Goal: Task Accomplishment & Management: Use online tool/utility

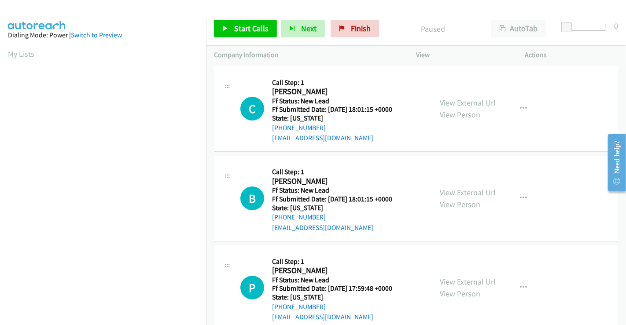
scroll to position [169, 0]
click at [466, 103] on link "View External Url" at bounding box center [468, 103] width 56 height 10
click at [466, 190] on link "View External Url" at bounding box center [468, 192] width 56 height 10
click at [464, 283] on link "View External Url" at bounding box center [468, 282] width 56 height 10
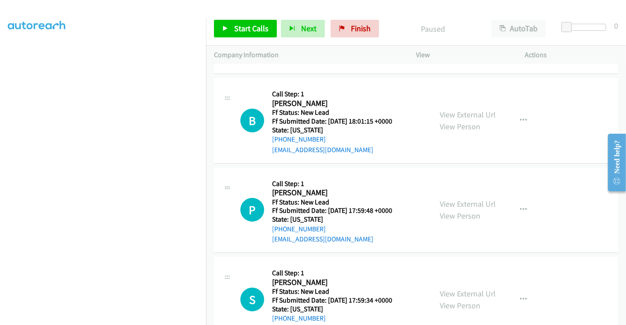
scroll to position [198, 0]
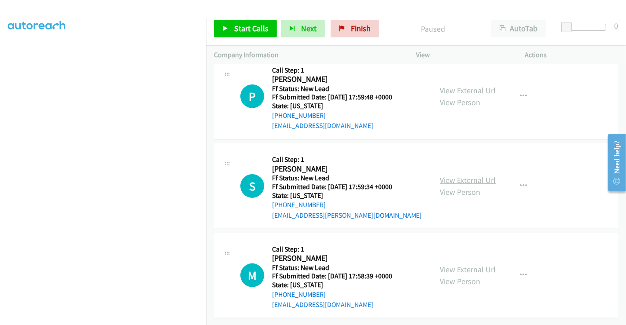
click at [466, 175] on link "View External Url" at bounding box center [468, 180] width 56 height 10
click at [467, 264] on link "View External Url" at bounding box center [468, 269] width 56 height 10
click at [244, 26] on span "Start Calls" at bounding box center [251, 28] width 34 height 10
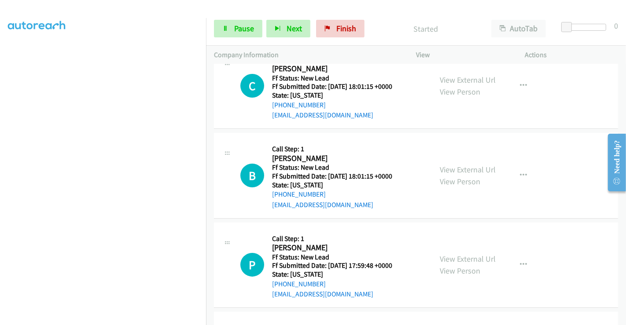
scroll to position [0, 0]
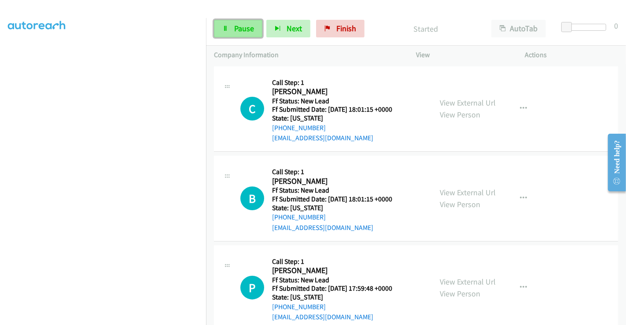
click at [246, 26] on span "Pause" at bounding box center [244, 28] width 20 height 10
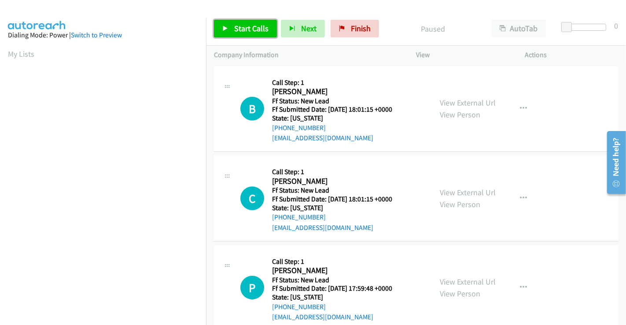
click at [227, 31] on icon at bounding box center [225, 29] width 6 height 6
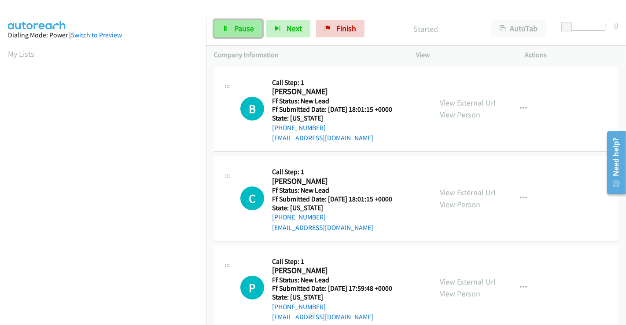
click at [243, 29] on span "Pause" at bounding box center [244, 28] width 20 height 10
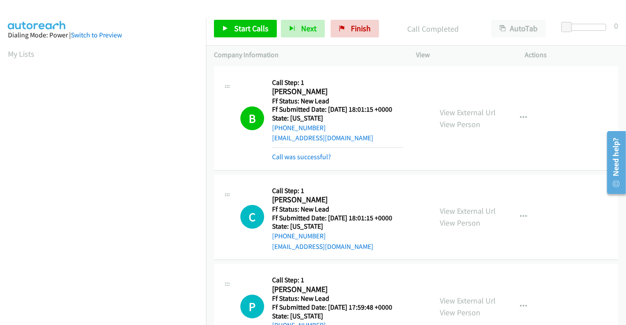
scroll to position [169, 0]
click at [257, 31] on span "Start Calls" at bounding box center [251, 28] width 34 height 10
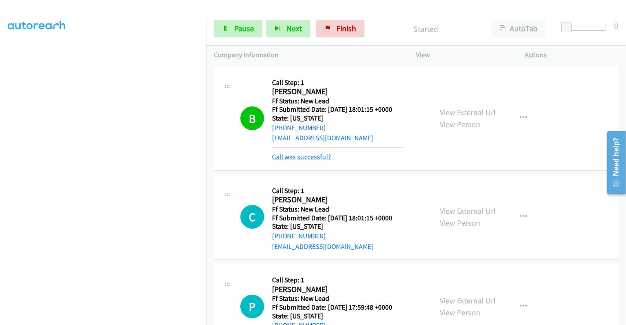
click at [309, 158] on link "Call was successful?" at bounding box center [301, 157] width 59 height 8
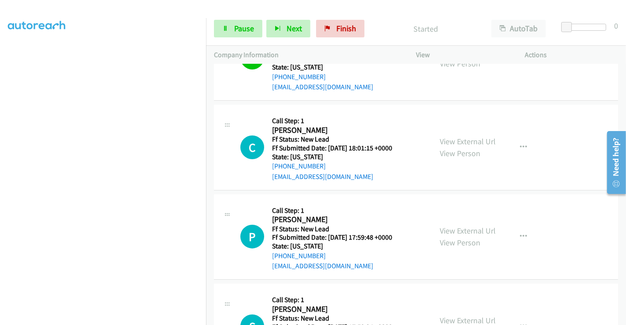
scroll to position [2, 0]
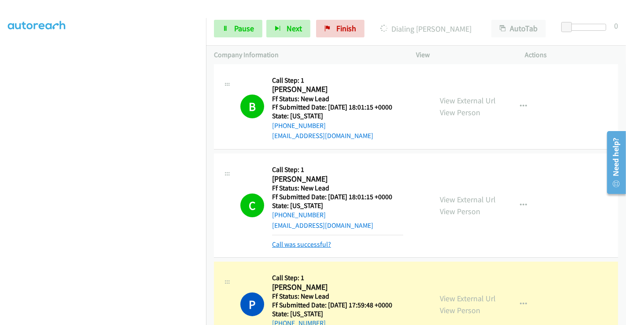
click at [312, 246] on link "Call was successful?" at bounding box center [301, 244] width 59 height 8
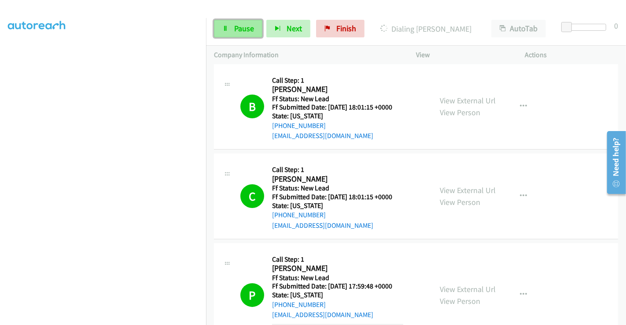
click at [246, 28] on span "Pause" at bounding box center [244, 28] width 20 height 10
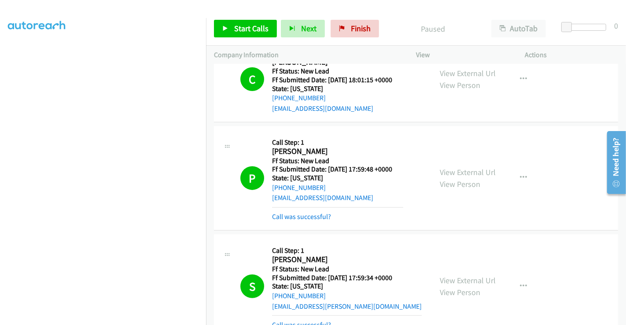
scroll to position [149, 0]
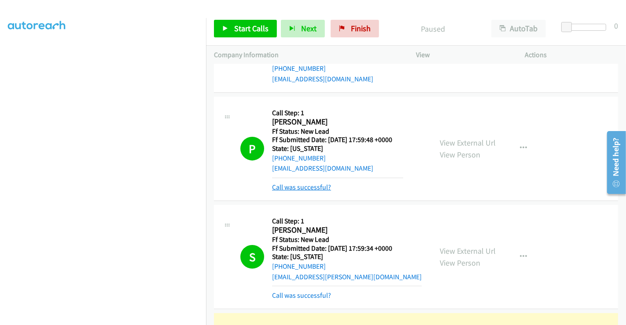
click at [305, 185] on link "Call was successful?" at bounding box center [301, 187] width 59 height 8
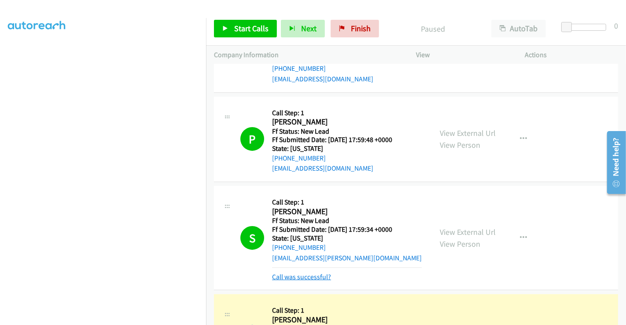
click at [321, 278] on link "Call was successful?" at bounding box center [301, 277] width 59 height 8
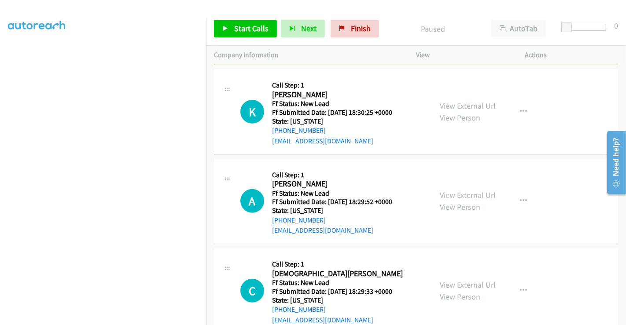
scroll to position [466, 0]
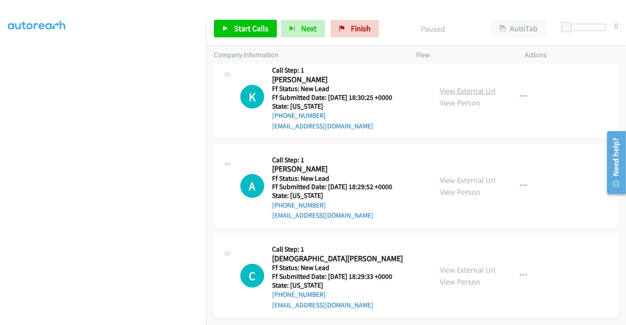
click at [457, 86] on link "View External Url" at bounding box center [468, 91] width 56 height 10
click at [462, 176] on link "View External Url" at bounding box center [468, 180] width 56 height 10
click at [458, 265] on link "View External Url" at bounding box center [468, 270] width 56 height 10
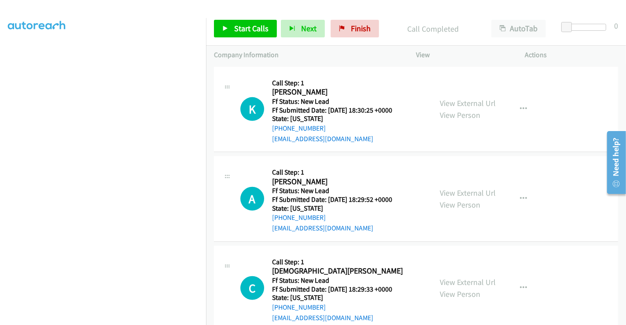
scroll to position [485, 0]
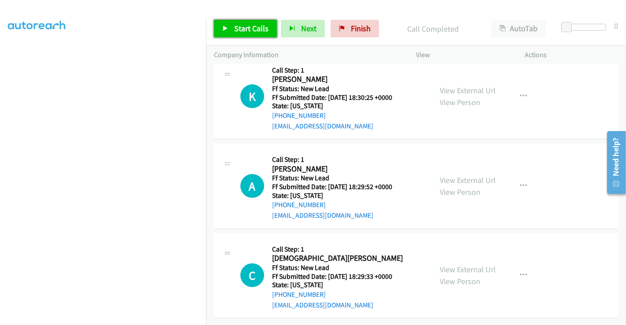
click at [252, 29] on span "Start Calls" at bounding box center [251, 28] width 34 height 10
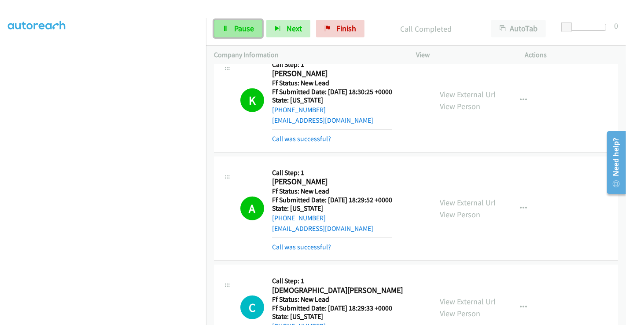
click at [239, 28] on span "Pause" at bounding box center [244, 28] width 20 height 10
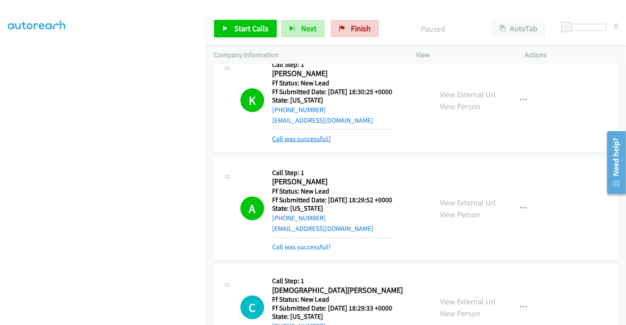
click at [315, 136] on link "Call was successful?" at bounding box center [301, 139] width 59 height 8
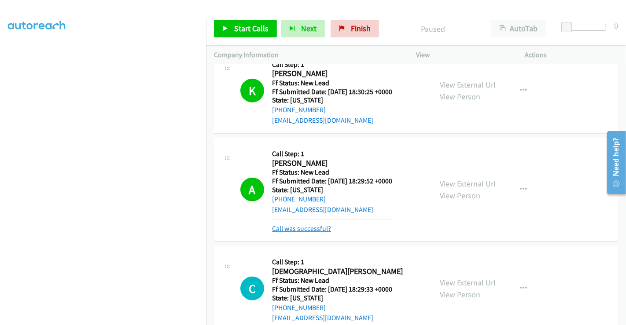
click at [313, 224] on link "Call was successful?" at bounding box center [301, 228] width 59 height 8
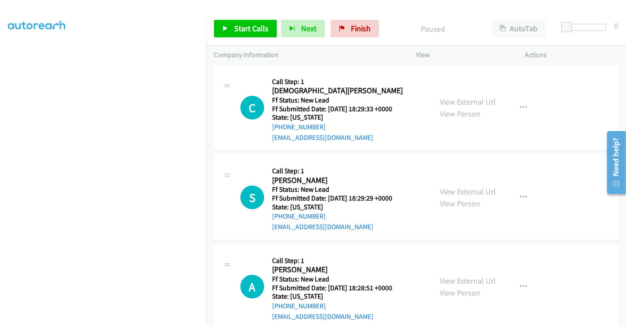
scroll to position [631, 0]
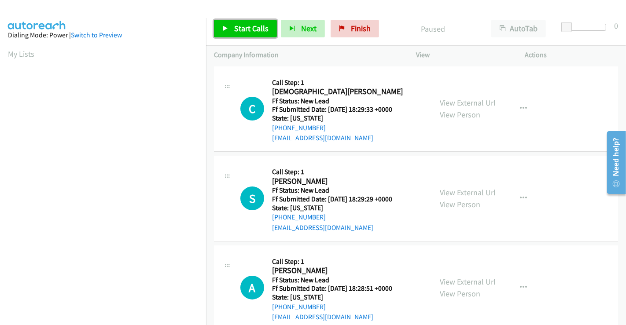
click at [238, 24] on span "Start Calls" at bounding box center [251, 28] width 34 height 10
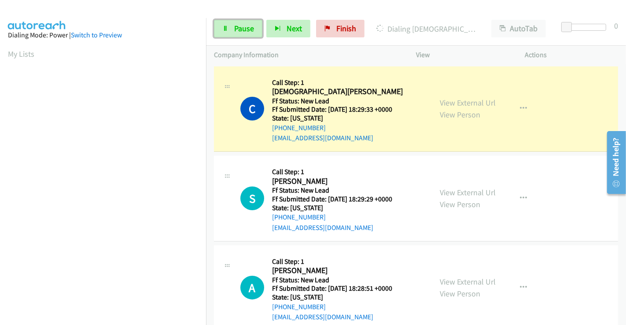
click at [238, 24] on span "Pause" at bounding box center [244, 28] width 20 height 10
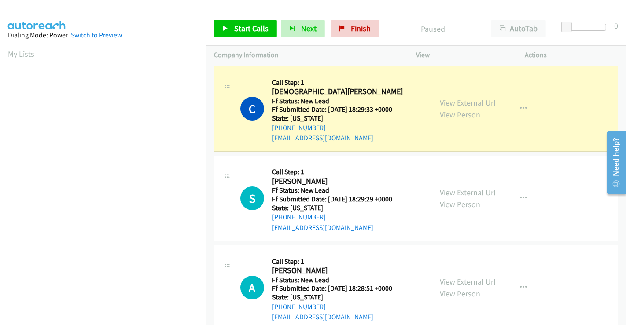
scroll to position [169, 0]
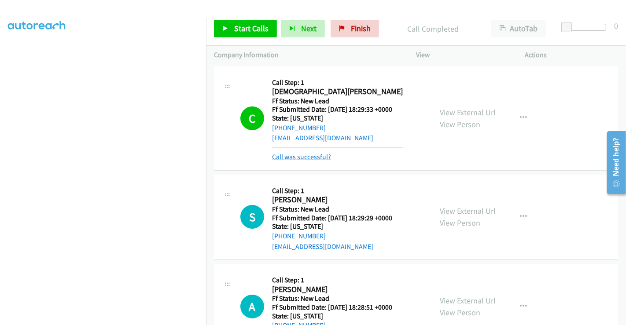
click at [294, 159] on link "Call was successful?" at bounding box center [301, 157] width 59 height 8
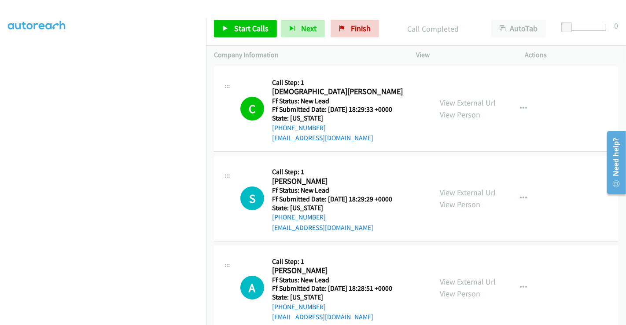
click at [467, 192] on link "View External Url" at bounding box center [468, 192] width 56 height 10
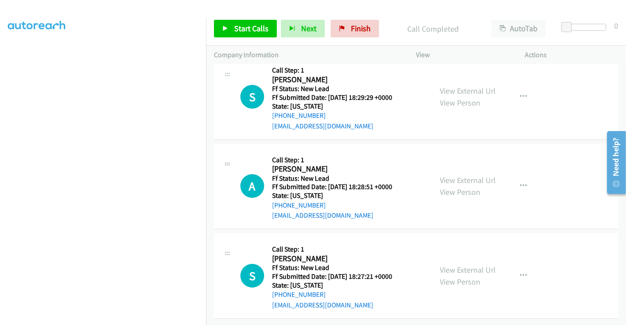
scroll to position [108, 0]
click at [450, 175] on link "View External Url" at bounding box center [468, 180] width 56 height 10
click at [462, 265] on link "View External Url" at bounding box center [468, 270] width 56 height 10
click at [511, 88] on button "button" at bounding box center [523, 97] width 24 height 18
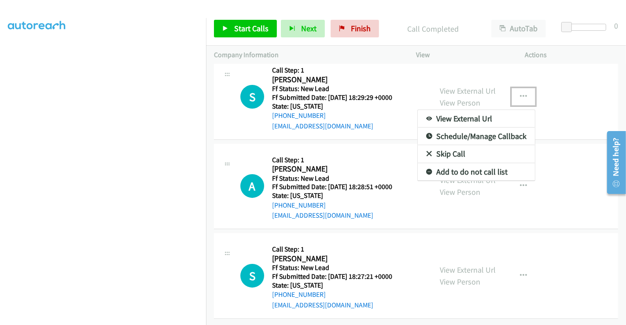
click at [462, 145] on link "Skip Call" at bounding box center [476, 154] width 117 height 18
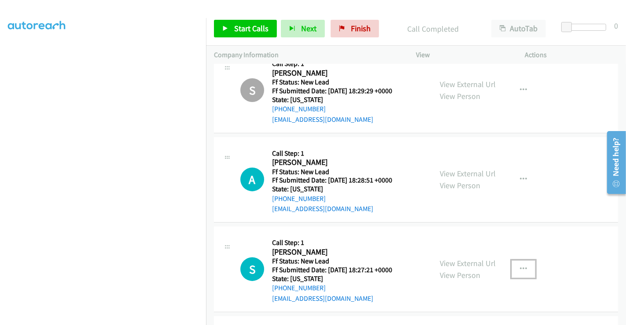
click at [515, 266] on button "button" at bounding box center [523, 270] width 24 height 18
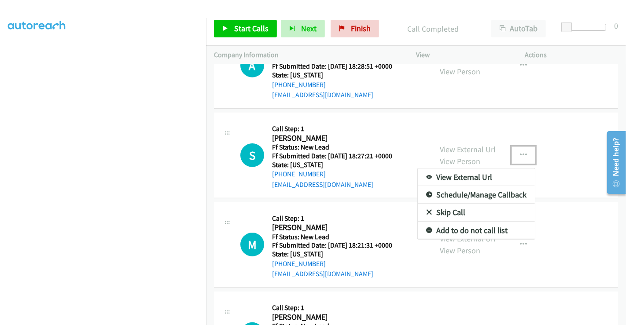
scroll to position [220, 0]
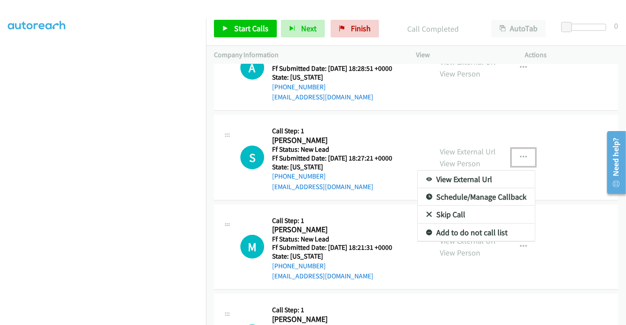
click at [436, 213] on link "Skip Call" at bounding box center [476, 215] width 117 height 18
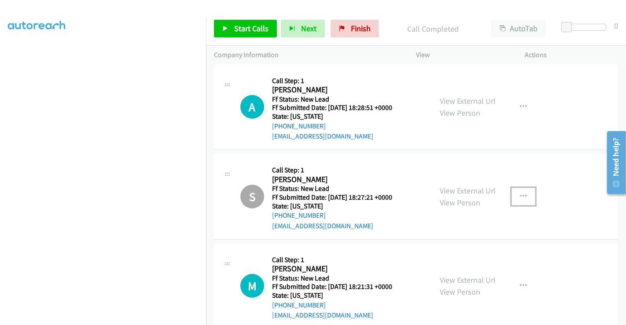
scroll to position [122, 0]
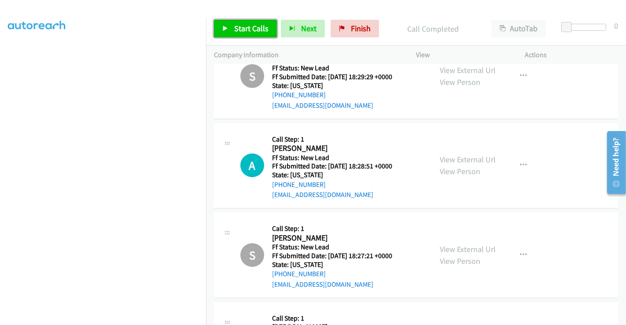
click at [250, 22] on link "Start Calls" at bounding box center [245, 29] width 63 height 18
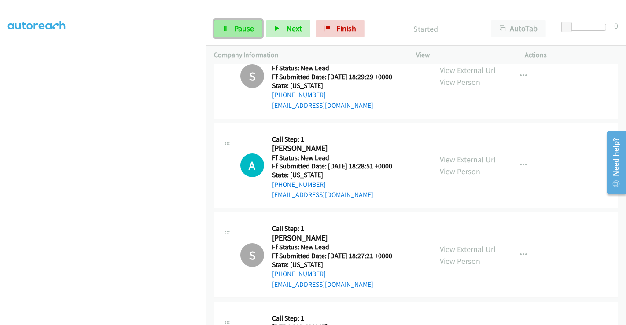
click at [235, 26] on span "Pause" at bounding box center [244, 28] width 20 height 10
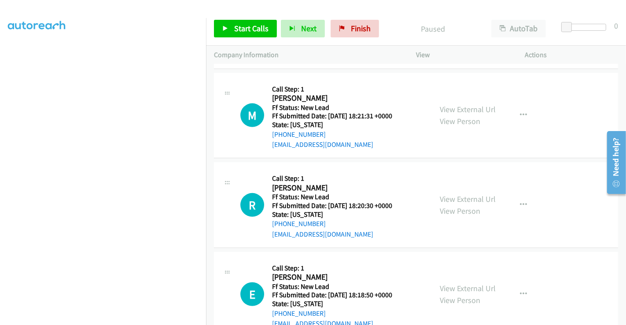
scroll to position [367, 0]
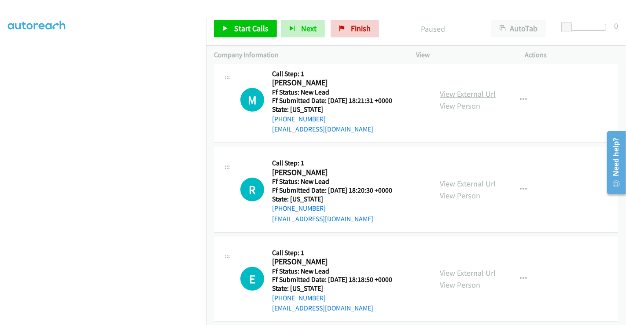
click at [453, 92] on link "View External Url" at bounding box center [468, 94] width 56 height 10
click at [464, 179] on link "View External Url" at bounding box center [468, 184] width 56 height 10
click at [463, 272] on link "View External Url" at bounding box center [468, 273] width 56 height 10
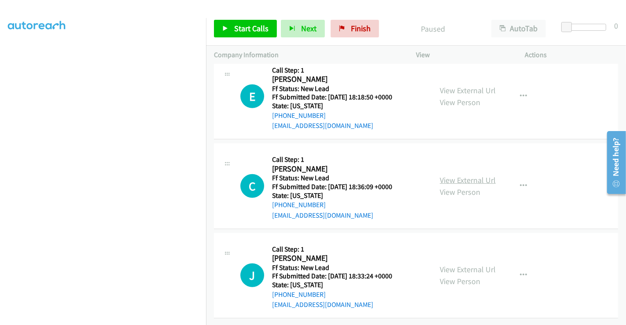
scroll to position [555, 0]
click at [466, 175] on link "View External Url" at bounding box center [468, 180] width 56 height 10
click at [465, 264] on link "View External Url" at bounding box center [468, 269] width 56 height 10
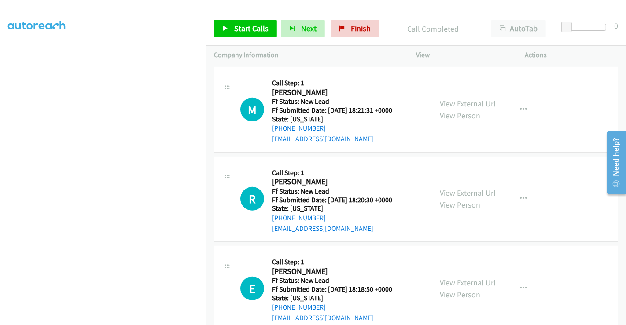
scroll to position [329, 0]
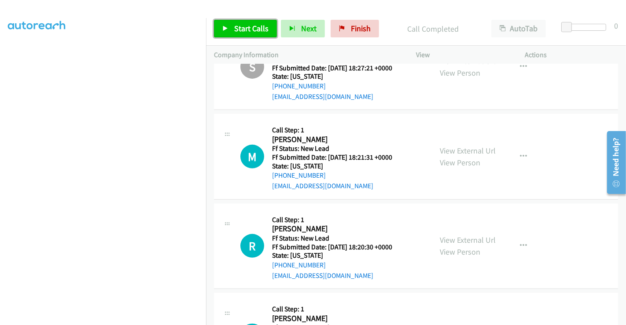
click at [238, 32] on span "Start Calls" at bounding box center [251, 28] width 34 height 10
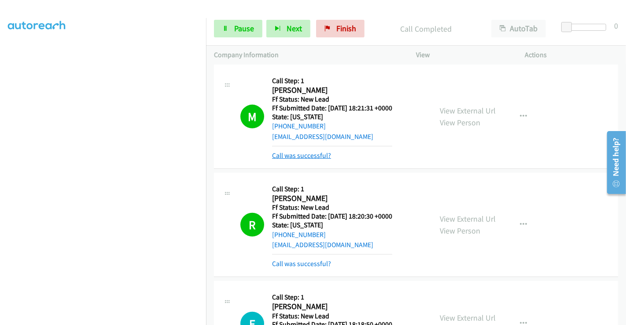
scroll to position [427, 0]
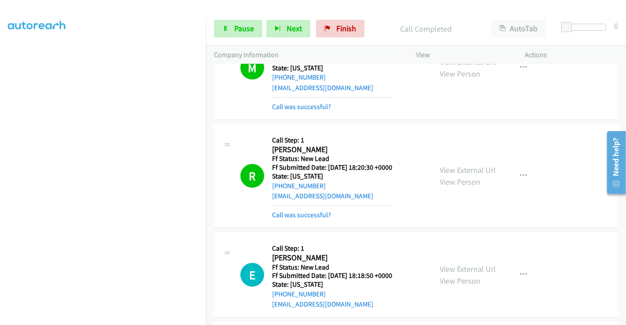
click at [315, 218] on div "Call was successful?" at bounding box center [332, 215] width 120 height 11
click at [313, 213] on link "Call was successful?" at bounding box center [301, 215] width 59 height 8
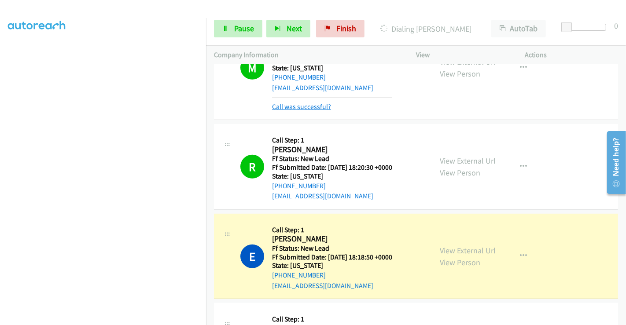
click at [288, 110] on link "Call was successful?" at bounding box center [301, 107] width 59 height 8
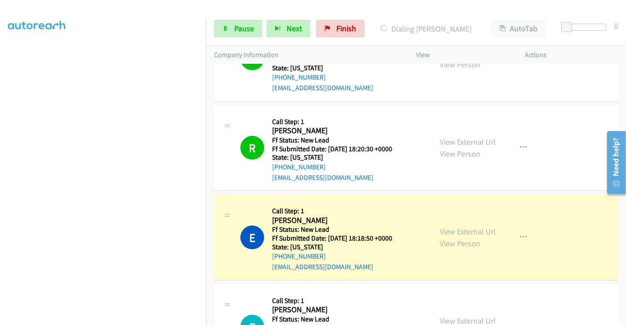
scroll to position [418, 0]
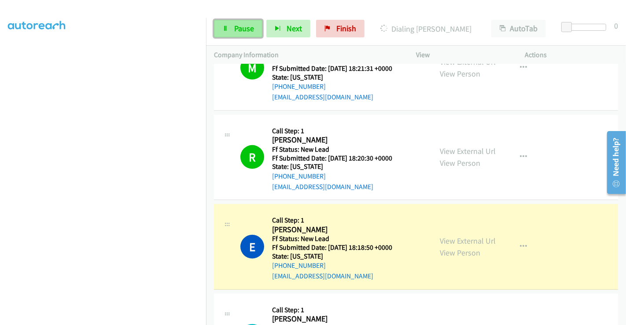
click at [245, 23] on span "Pause" at bounding box center [244, 28] width 20 height 10
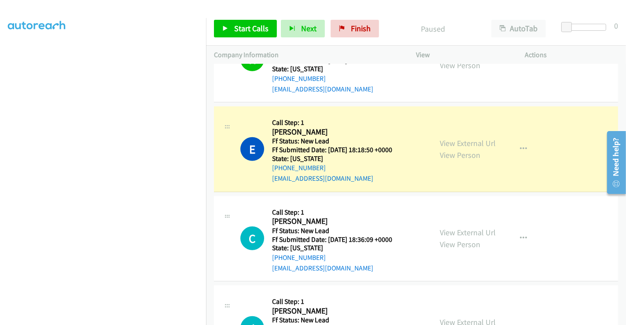
scroll to position [574, 0]
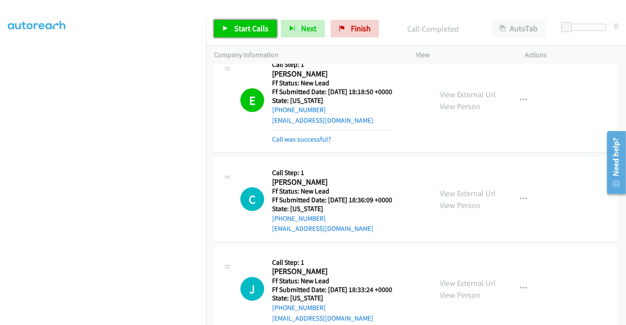
click at [229, 27] on link "Start Calls" at bounding box center [245, 29] width 63 height 18
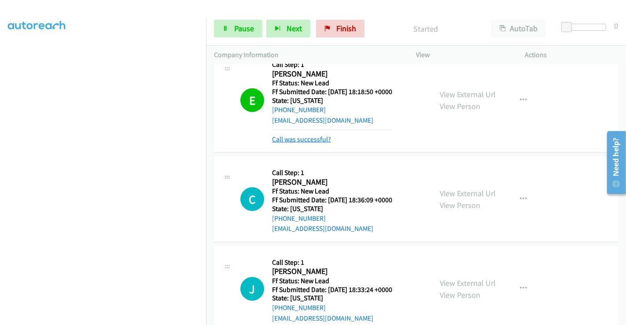
click at [320, 135] on link "Call was successful?" at bounding box center [301, 139] width 59 height 8
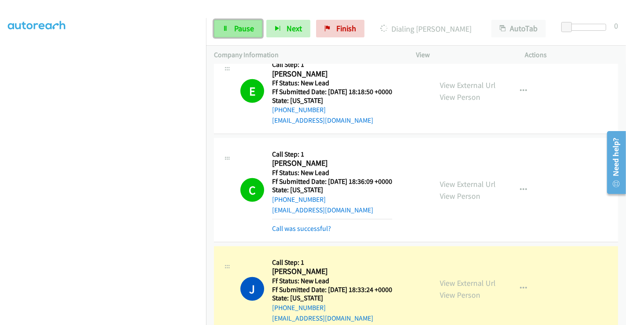
click at [233, 27] on link "Pause" at bounding box center [238, 29] width 48 height 18
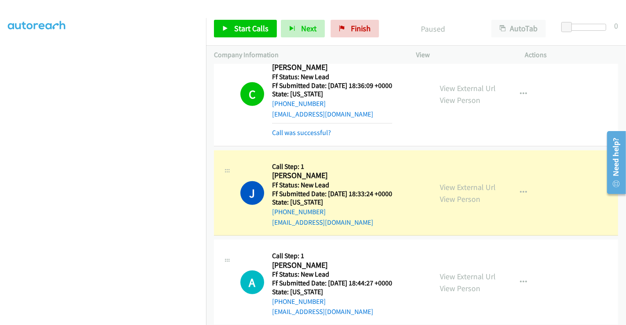
scroll to position [672, 0]
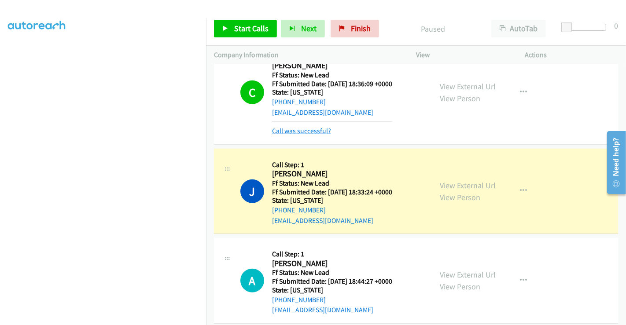
click at [306, 128] on link "Call was successful?" at bounding box center [301, 131] width 59 height 8
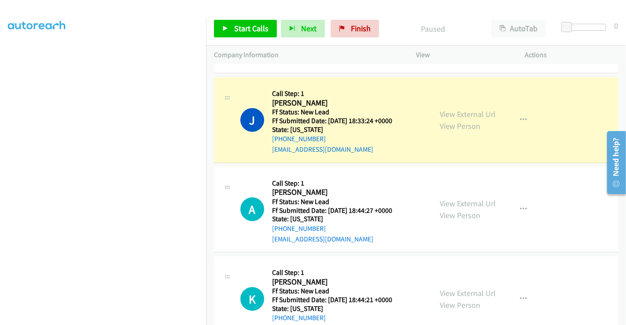
scroll to position [819, 0]
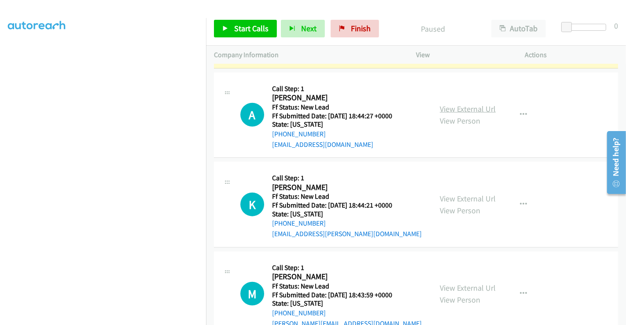
click at [459, 105] on link "View External Url" at bounding box center [468, 109] width 56 height 10
click at [460, 197] on link "View External Url" at bounding box center [468, 199] width 56 height 10
click at [469, 286] on link "View External Url" at bounding box center [468, 288] width 56 height 10
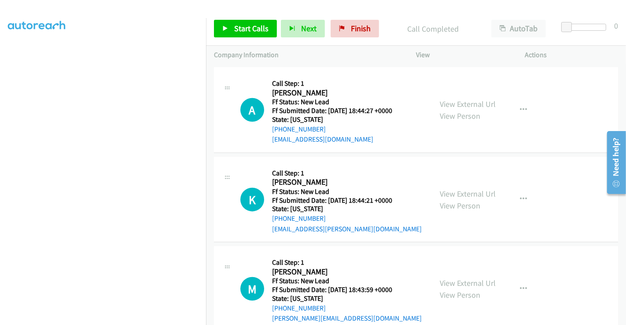
scroll to position [861, 0]
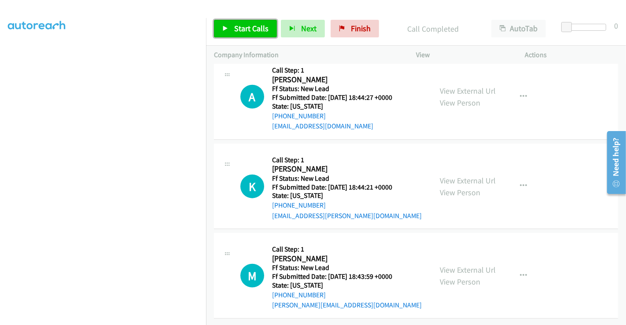
click at [236, 34] on link "Start Calls" at bounding box center [245, 29] width 63 height 18
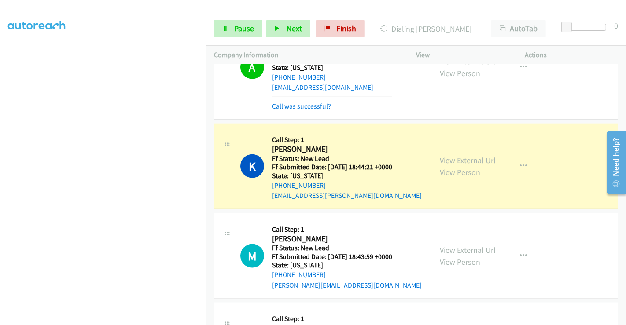
scroll to position [910, 0]
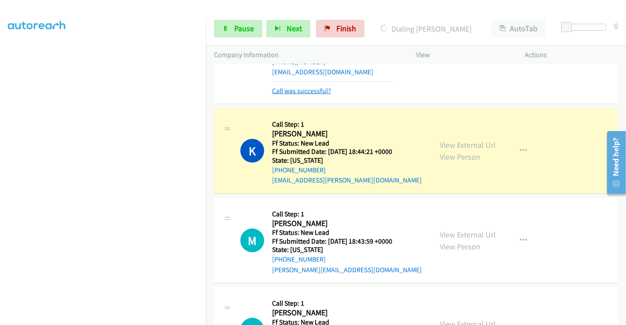
click at [312, 88] on link "Call was successful?" at bounding box center [301, 91] width 59 height 8
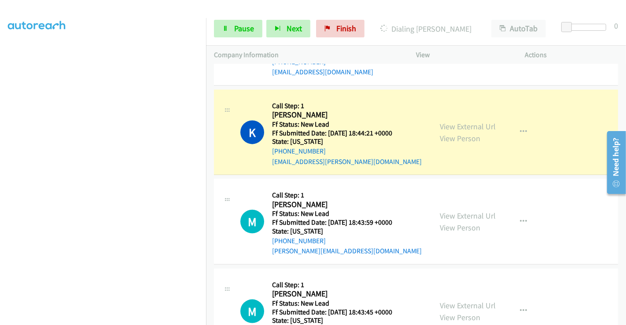
scroll to position [763, 0]
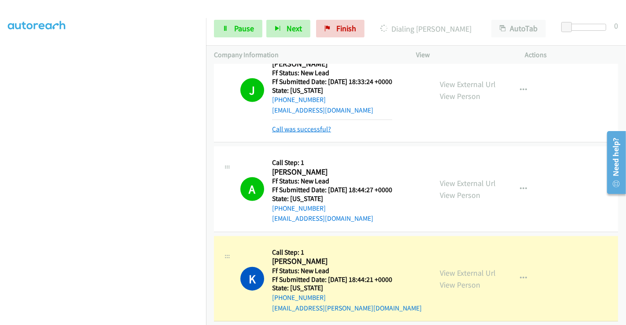
click at [319, 125] on link "Call was successful?" at bounding box center [301, 129] width 59 height 8
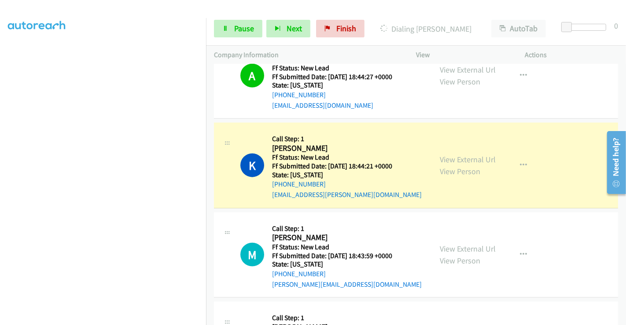
scroll to position [861, 0]
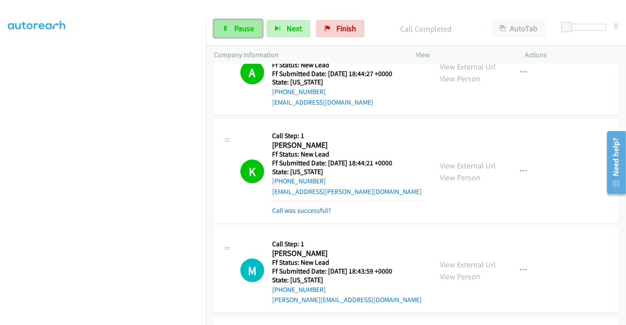
click at [240, 32] on span "Pause" at bounding box center [244, 28] width 20 height 10
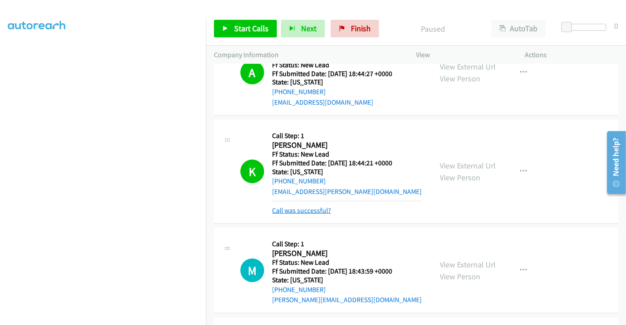
click at [305, 209] on link "Call was successful?" at bounding box center [301, 210] width 59 height 8
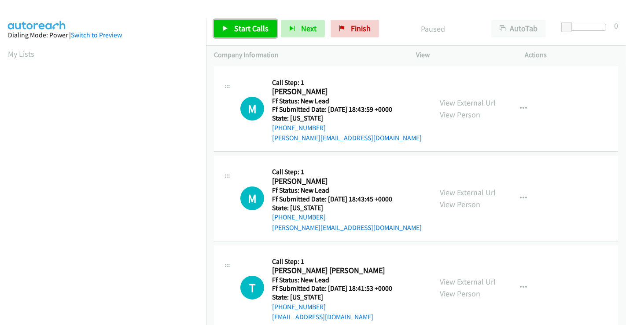
click at [239, 27] on span "Start Calls" at bounding box center [251, 28] width 34 height 10
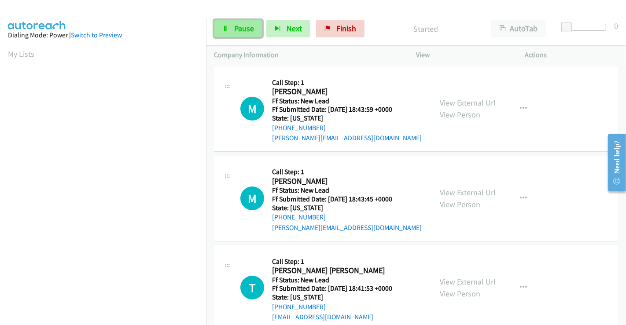
click at [238, 27] on span "Pause" at bounding box center [244, 28] width 20 height 10
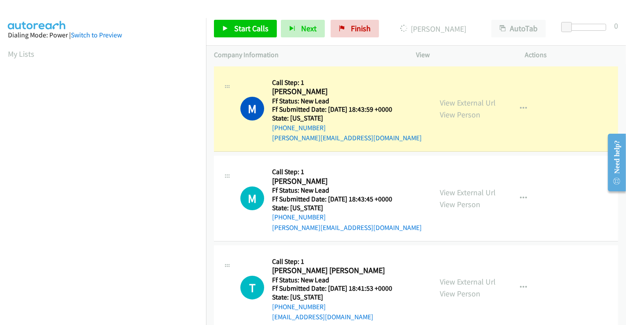
scroll to position [108, 0]
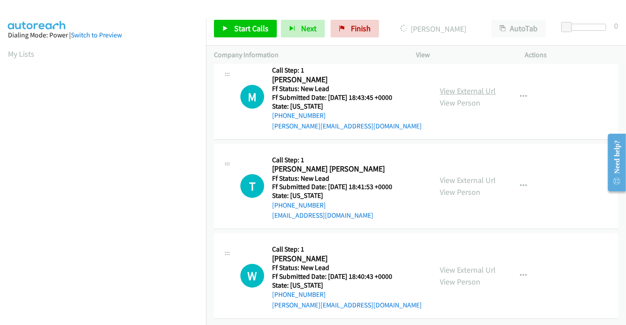
click at [463, 86] on link "View External Url" at bounding box center [468, 91] width 56 height 10
click at [463, 175] on link "View External Url" at bounding box center [468, 180] width 56 height 10
click at [473, 265] on link "View External Url" at bounding box center [468, 270] width 56 height 10
click at [257, 28] on span "Start Calls" at bounding box center [251, 28] width 34 height 10
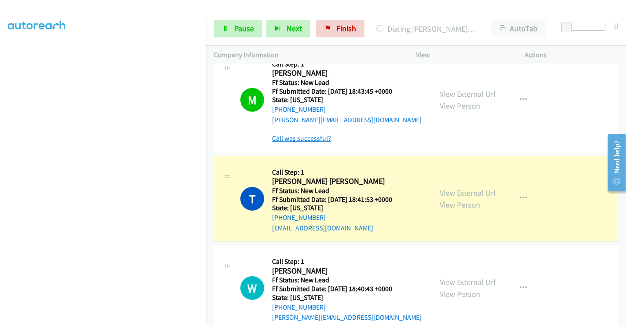
click at [319, 139] on link "Call was successful?" at bounding box center [301, 138] width 59 height 8
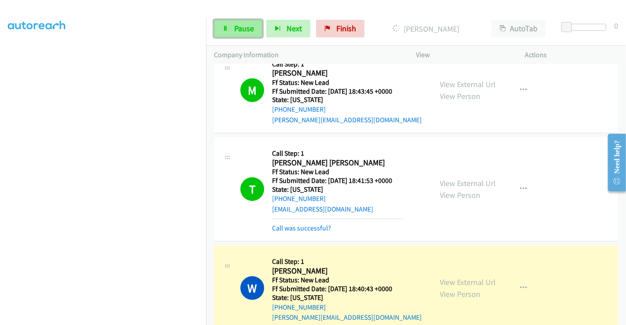
click at [241, 29] on span "Pause" at bounding box center [244, 28] width 20 height 10
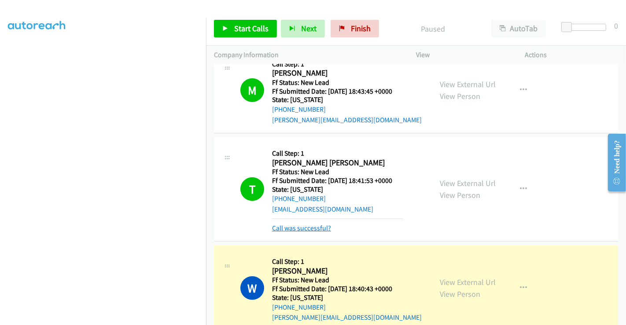
click at [315, 228] on link "Call was successful?" at bounding box center [301, 228] width 59 height 8
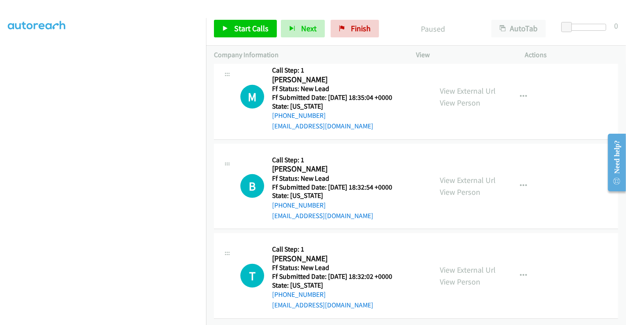
scroll to position [395, 0]
click at [461, 86] on link "View External Url" at bounding box center [468, 91] width 56 height 10
click at [464, 175] on link "View External Url" at bounding box center [468, 180] width 56 height 10
click at [464, 265] on link "View External Url" at bounding box center [468, 270] width 56 height 10
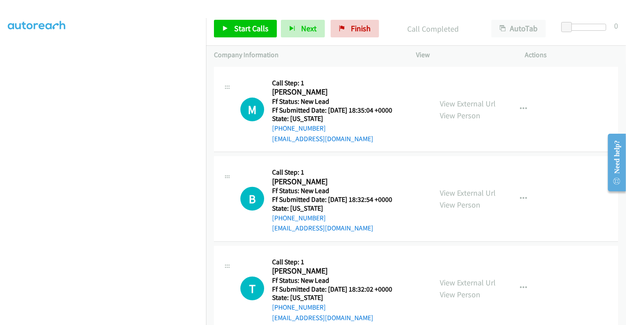
scroll to position [414, 0]
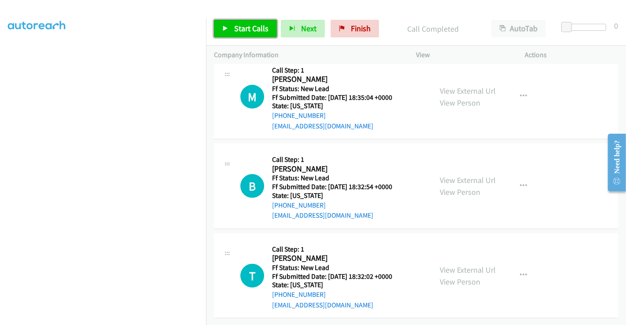
click at [255, 24] on span "Start Calls" at bounding box center [251, 28] width 34 height 10
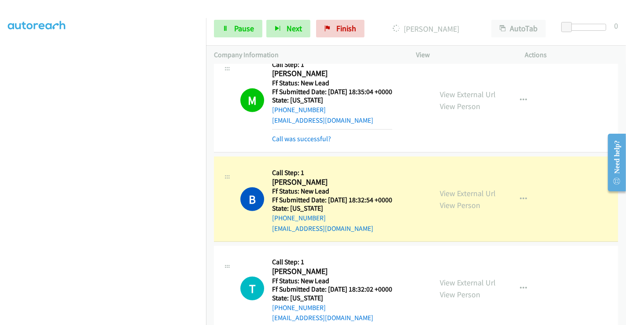
scroll to position [432, 0]
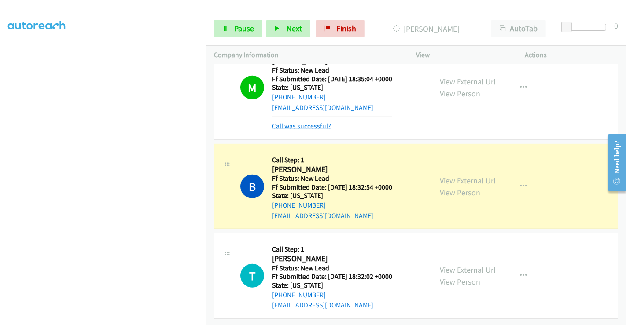
click at [299, 122] on link "Call was successful?" at bounding box center [301, 126] width 59 height 8
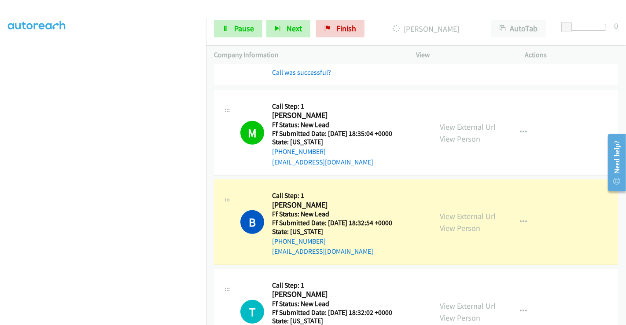
scroll to position [334, 0]
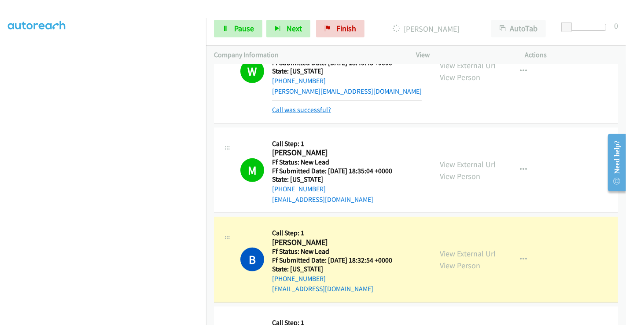
click at [309, 106] on link "Call was successful?" at bounding box center [301, 110] width 59 height 8
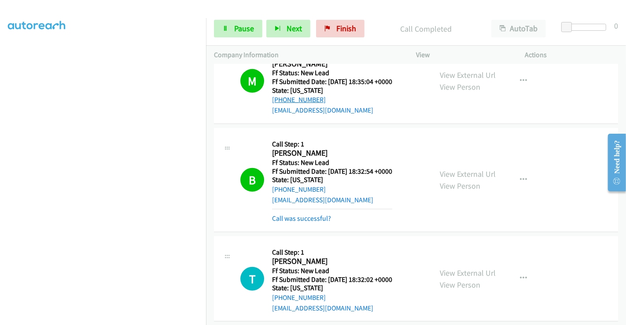
scroll to position [414, 0]
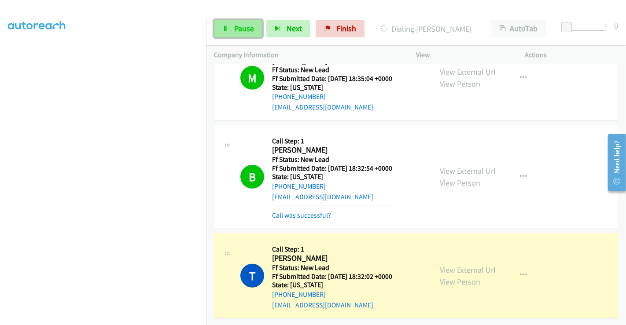
click at [235, 27] on span "Pause" at bounding box center [244, 28] width 20 height 10
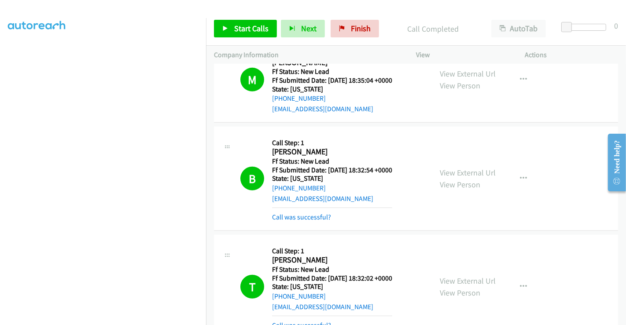
scroll to position [473, 0]
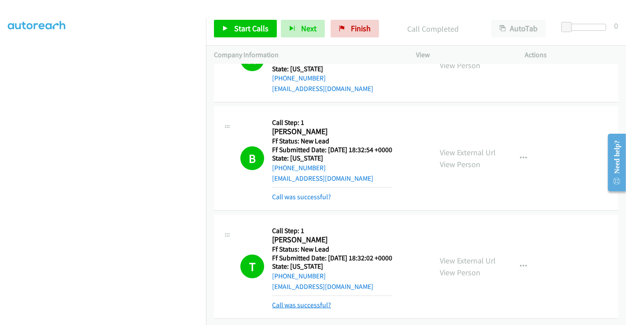
click at [320, 301] on link "Call was successful?" at bounding box center [301, 305] width 59 height 8
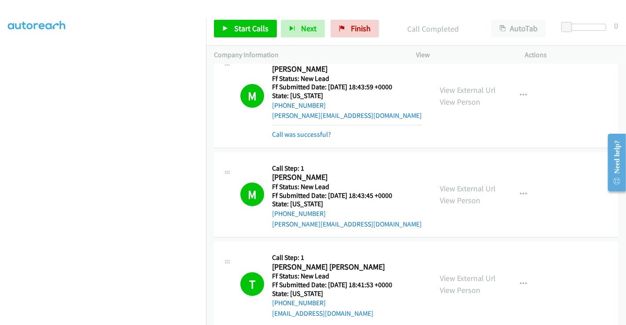
scroll to position [0, 0]
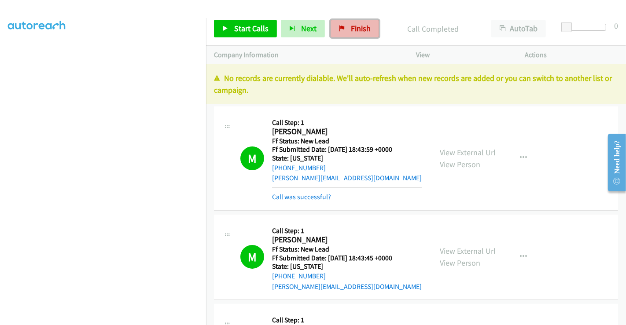
click at [352, 34] on link "Finish" at bounding box center [355, 29] width 48 height 18
